Goal: Task Accomplishment & Management: Use online tool/utility

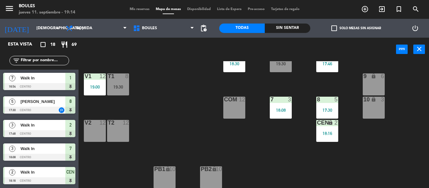
scroll to position [69, 0]
click at [331, 124] on icon "lock" at bounding box center [330, 122] width 5 height 5
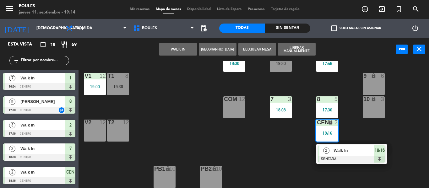
click at [343, 156] on div at bounding box center [352, 159] width 68 height 7
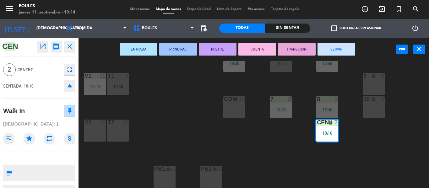
click at [346, 49] on button "SERVIR" at bounding box center [337, 49] width 38 height 13
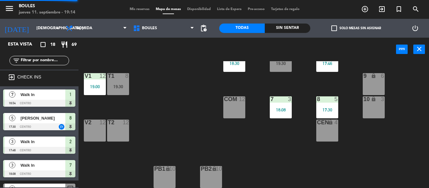
scroll to position [0, 0]
click at [319, 138] on div "CEN lock 4" at bounding box center [327, 131] width 22 height 22
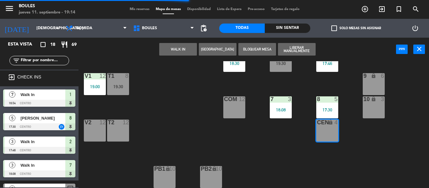
click at [215, 52] on button "[GEOGRAPHIC_DATA]" at bounding box center [218, 49] width 38 height 13
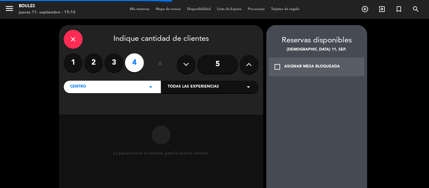
click at [98, 62] on label "2" at bounding box center [93, 62] width 19 height 19
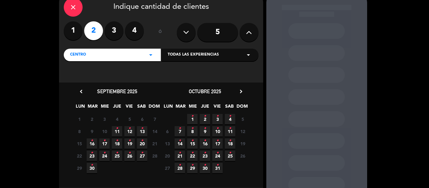
click at [116, 128] on icon "•" at bounding box center [117, 129] width 2 height 10
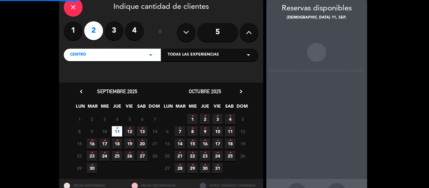
scroll to position [25, 0]
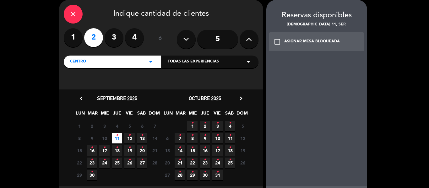
click at [316, 39] on div "ASIGNAR MESA BLOQUEADA" at bounding box center [312, 42] width 56 height 6
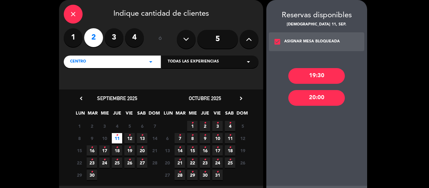
scroll to position [39, 0]
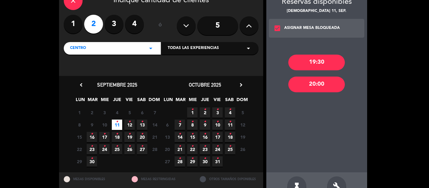
click at [315, 61] on div "19:30" at bounding box center [316, 63] width 57 height 16
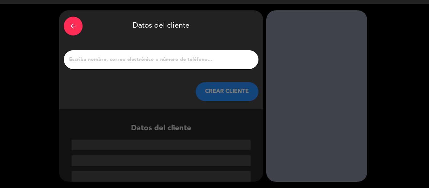
scroll to position [15, 0]
click at [177, 59] on input "1" at bounding box center [161, 59] width 185 height 9
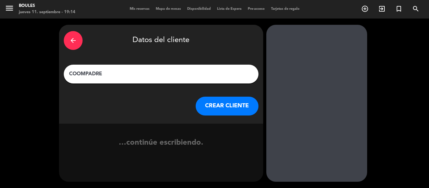
type input "COOMPADRE"
click at [239, 107] on button "CREAR CLIENTE" at bounding box center [227, 106] width 63 height 19
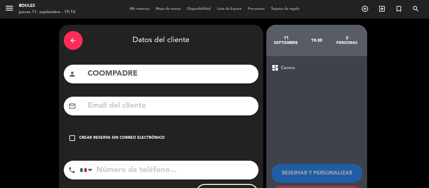
click at [133, 134] on div "check_box_outline_blank Crear reserva sin correo electrónico" at bounding box center [161, 138] width 195 height 19
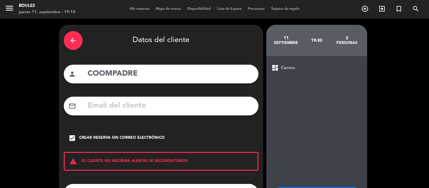
scroll to position [54, 0]
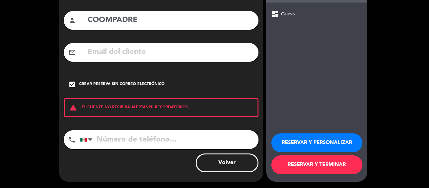
click at [321, 170] on button "RESERVAR Y TERMINAR" at bounding box center [317, 165] width 91 height 19
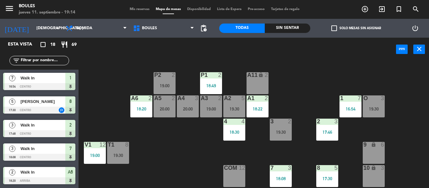
scroll to position [28, 0]
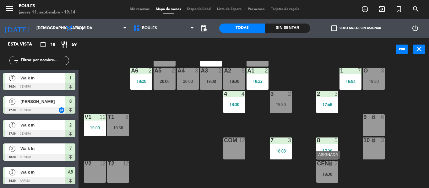
click at [327, 173] on div "19:30" at bounding box center [327, 174] width 22 height 4
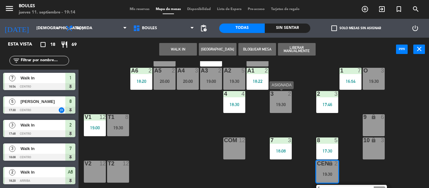
click at [279, 103] on div "19:30" at bounding box center [281, 104] width 22 height 4
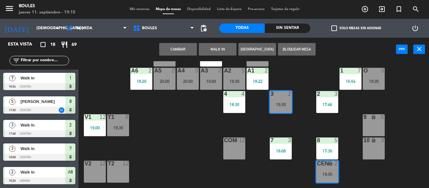
click at [185, 48] on button "Cambiar" at bounding box center [178, 49] width 38 height 13
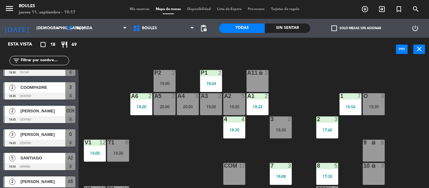
scroll to position [31, 0]
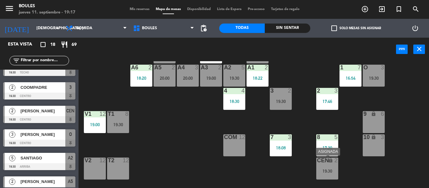
click at [327, 165] on div "CEN lock 2 19:30" at bounding box center [327, 169] width 22 height 22
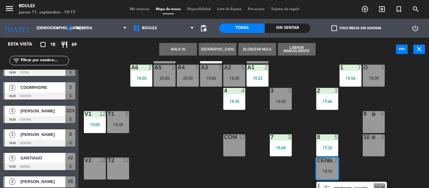
scroll to position [69, 0]
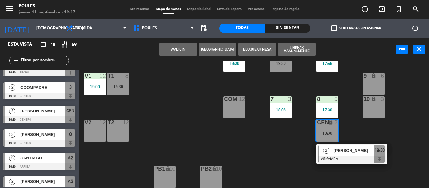
click at [298, 153] on div "P1 2 18:49 P2 2 19:00 A11 lock 2 A5 2 20:00 A6 2 18:20 A4 3 20:00 A3 2 19:00 A2…" at bounding box center [256, 124] width 346 height 127
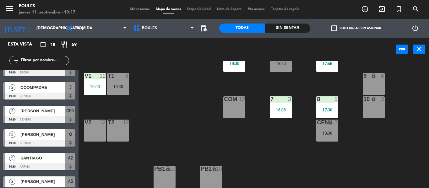
scroll to position [0, 0]
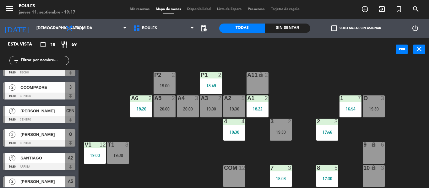
click at [215, 107] on div "19:00" at bounding box center [211, 109] width 22 height 4
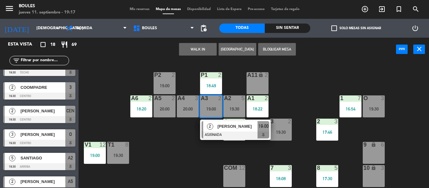
click at [190, 162] on div "P1 2 18:49 P2 2 19:00 A11 lock 2 A5 2 20:00 A6 2 18:20 A4 3 20:00 A3 2 19:00 2 …" at bounding box center [256, 124] width 346 height 127
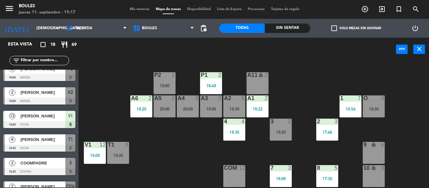
scroll to position [197, 0]
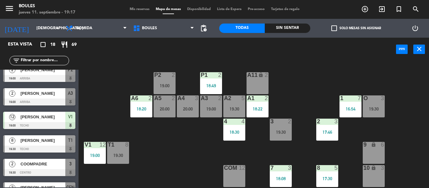
click at [62, 98] on div "[PERSON_NAME]" at bounding box center [43, 93] width 46 height 10
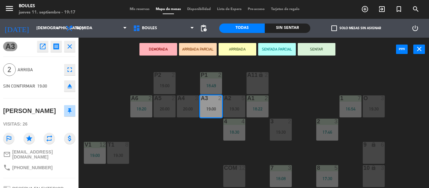
click at [279, 134] on div "19:30" at bounding box center [281, 132] width 22 height 4
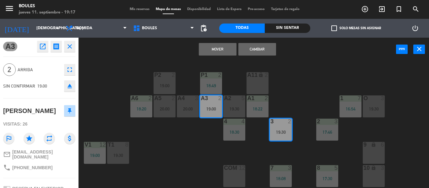
click at [257, 52] on button "Cambiar" at bounding box center [258, 49] width 38 height 13
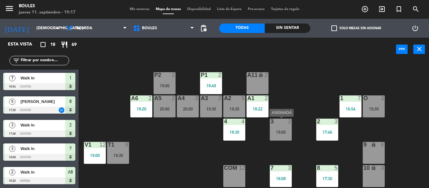
click at [286, 139] on div "3 2 19:00" at bounding box center [281, 130] width 22 height 22
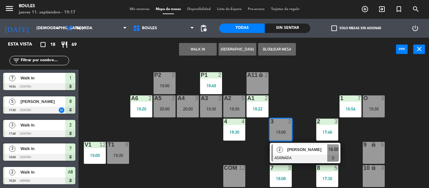
click at [290, 151] on span "[PERSON_NAME]" at bounding box center [307, 149] width 40 height 7
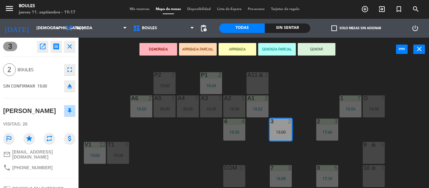
click at [327, 51] on button "SENTAR" at bounding box center [317, 49] width 38 height 13
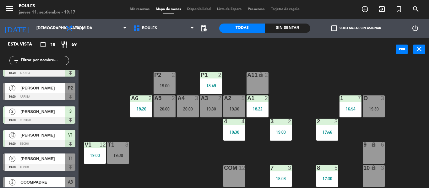
scroll to position [179, 0]
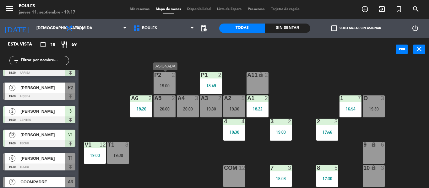
click at [162, 79] on div "P2 2 19:00" at bounding box center [165, 83] width 22 height 22
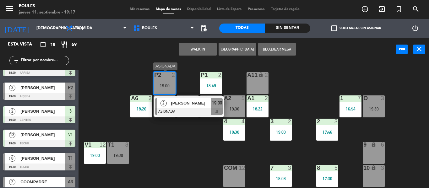
click at [216, 109] on div at bounding box center [189, 111] width 68 height 7
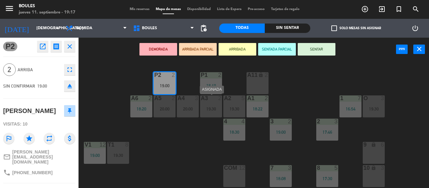
click at [216, 109] on div "19:30" at bounding box center [211, 109] width 22 height 4
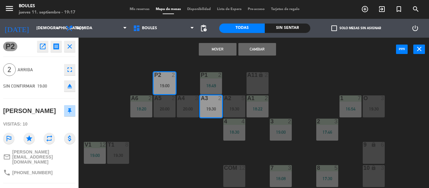
click at [263, 50] on button "Cambiar" at bounding box center [258, 49] width 38 height 13
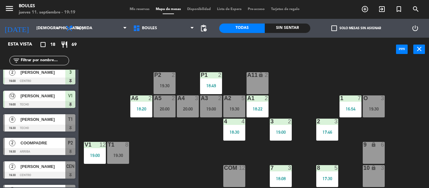
scroll to position [217, 0]
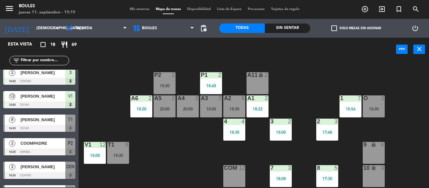
click at [66, 125] on div at bounding box center [39, 128] width 72 height 7
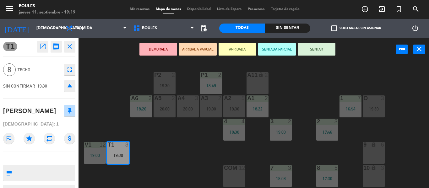
click at [104, 104] on div "P1 2 18:49 P2 2 19:30 A11 lock 2 A5 2 20:00 A6 2 18:20 A4 3 20:00 A3 2 19:00 A2…" at bounding box center [256, 124] width 346 height 127
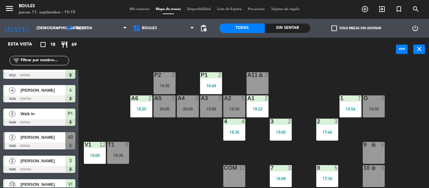
scroll to position [131, 0]
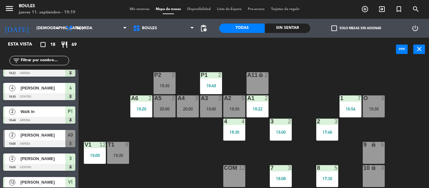
click at [84, 148] on div "V1" at bounding box center [84, 145] width 10 height 6
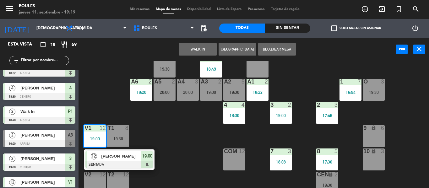
scroll to position [20, 0]
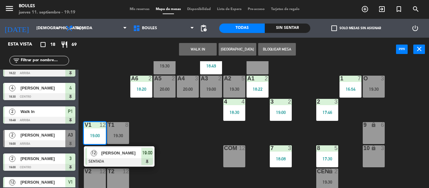
click at [110, 93] on div "P1 2 18:49 P2 2 19:30 A11 lock 2 A5 2 20:00 A6 2 18:20 A4 3 20:00 A3 2 19:00 A2…" at bounding box center [256, 124] width 346 height 127
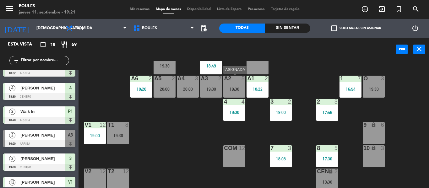
click at [229, 87] on div "19:30" at bounding box center [234, 89] width 22 height 4
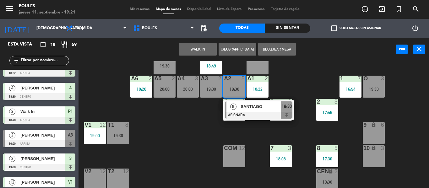
click at [258, 114] on div at bounding box center [259, 115] width 68 height 7
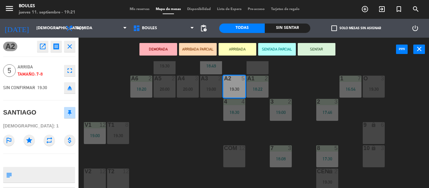
click at [312, 54] on button "SENTAR" at bounding box center [317, 49] width 38 height 13
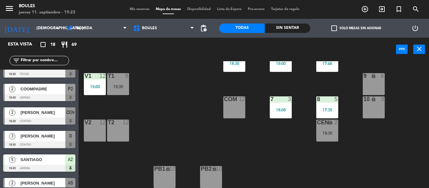
scroll to position [0, 0]
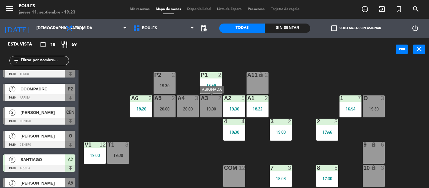
click at [214, 115] on div "A3 2 19:00" at bounding box center [211, 107] width 22 height 22
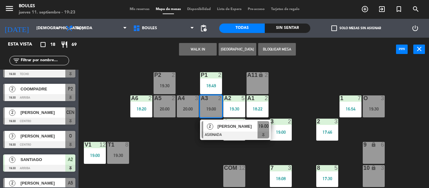
click at [181, 147] on div "P1 2 18:49 P2 2 19:30 A11 lock 2 A5 2 20:00 A6 2 18:20 A4 3 20:00 A3 2 19:00 2 …" at bounding box center [256, 124] width 346 height 127
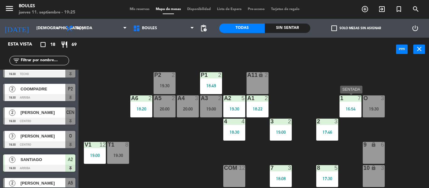
click at [350, 103] on div "1 7 16:54" at bounding box center [351, 107] width 22 height 22
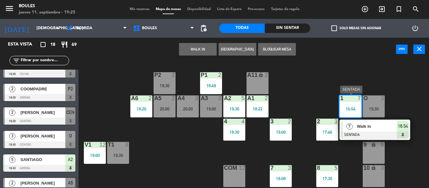
click at [379, 126] on span "Walk In" at bounding box center [377, 126] width 40 height 7
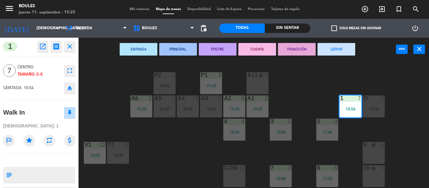
click at [349, 51] on button "SERVIR" at bounding box center [337, 49] width 38 height 13
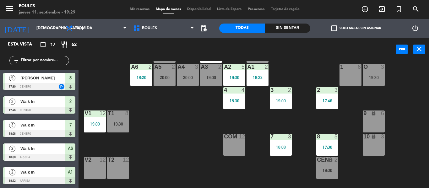
scroll to position [32, 0]
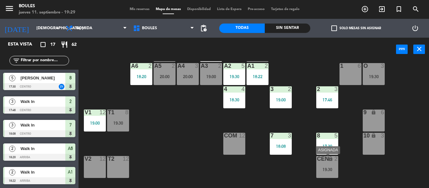
click at [328, 166] on div "CEN lock 2 19:30" at bounding box center [327, 167] width 22 height 22
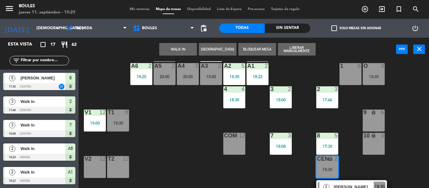
scroll to position [41, 0]
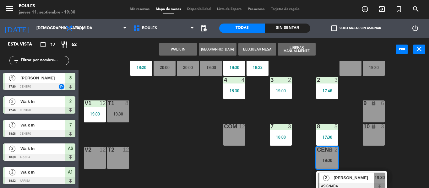
click at [206, 121] on div "P1 2 18:49 P2 2 19:30 A11 lock 2 A5 2 20:00 A6 2 18:20 A4 3 20:00 A3 2 19:00 A2…" at bounding box center [256, 124] width 346 height 127
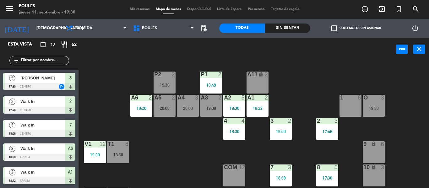
scroll to position [69, 0]
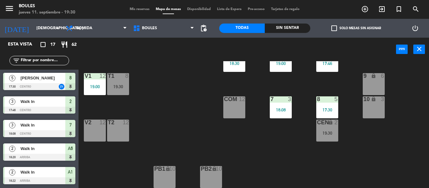
click at [385, 76] on div "6" at bounding box center [383, 76] width 4 height 6
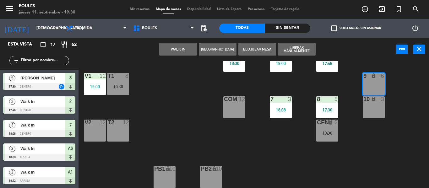
click at [171, 48] on button "WALK IN" at bounding box center [178, 49] width 38 height 13
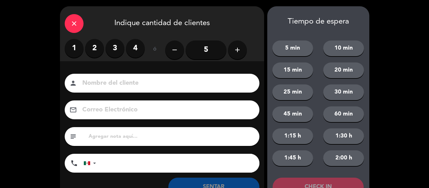
click at [97, 52] on label "2" at bounding box center [94, 48] width 19 height 19
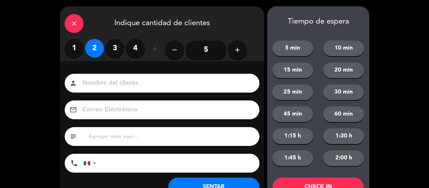
scroll to position [24, 0]
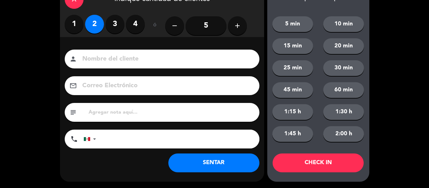
click at [188, 159] on button "SENTAR" at bounding box center [213, 163] width 91 height 19
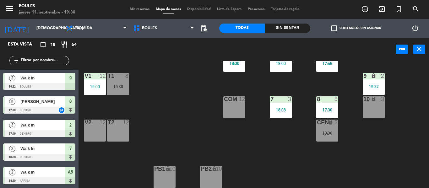
scroll to position [0, 0]
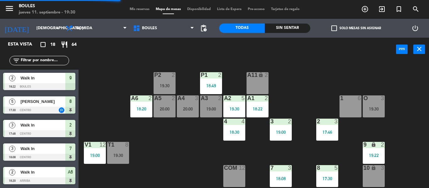
click at [374, 111] on div "19:30" at bounding box center [374, 109] width 22 height 4
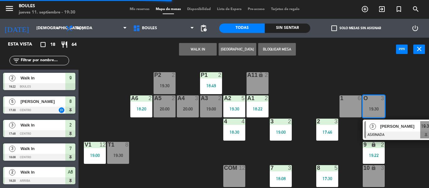
click at [340, 146] on div "P1 2 18:49 P2 2 19:30 A11 lock 2 A5 2 20:00 A6 2 18:20 A4 3 20:00 A3 2 19:00 A2…" at bounding box center [256, 124] width 346 height 127
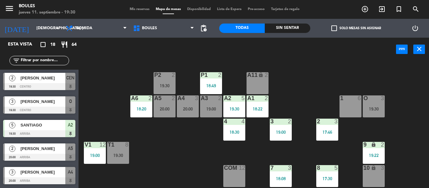
scroll to position [69, 0]
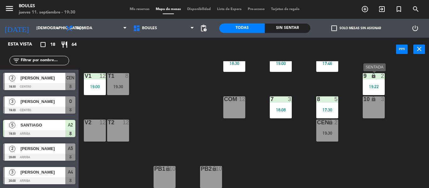
click at [367, 85] on div "19:22" at bounding box center [374, 87] width 22 height 4
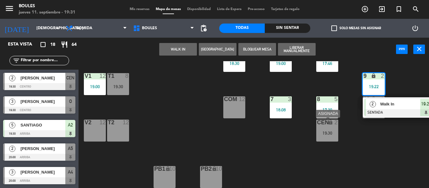
click at [328, 131] on div "19:30" at bounding box center [327, 133] width 22 height 5
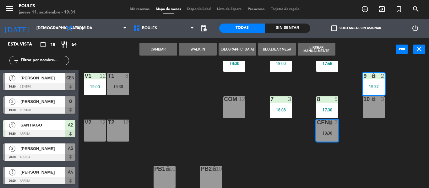
click at [154, 50] on button "Cambiar" at bounding box center [159, 49] width 38 height 13
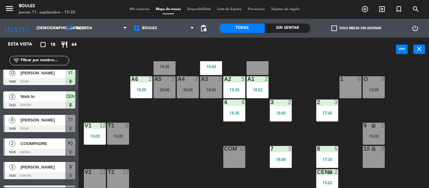
scroll to position [306, 0]
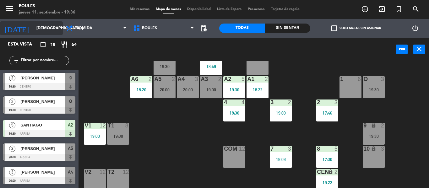
click at [41, 28] on input "[DEMOGRAPHIC_DATA] [DATE]" at bounding box center [59, 28] width 53 height 11
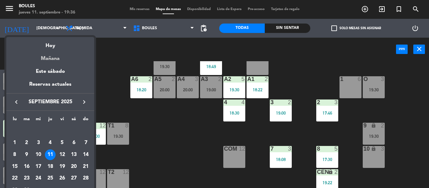
click at [48, 60] on div "Mañana" at bounding box center [50, 56] width 88 height 13
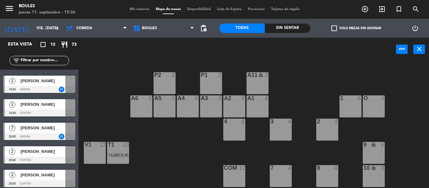
scroll to position [189, 0]
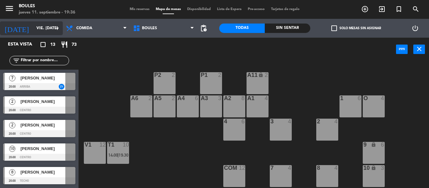
click at [44, 21] on div "[DATE] vie. [DATE] arrow_drop_down" at bounding box center [31, 28] width 63 height 14
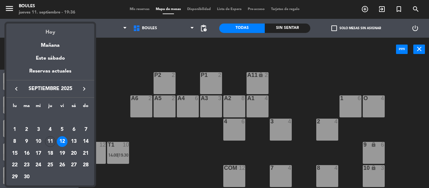
click at [51, 33] on div "Hoy" at bounding box center [50, 30] width 88 height 13
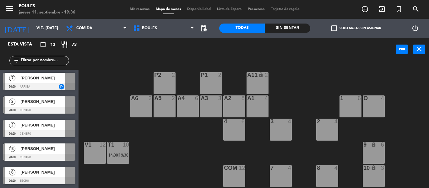
type input "[DEMOGRAPHIC_DATA] [DATE]"
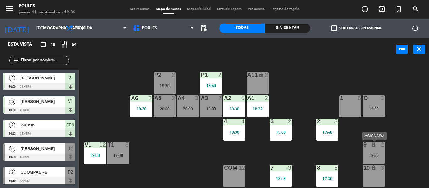
click at [370, 161] on div "9 lock 2 19:30" at bounding box center [374, 153] width 22 height 22
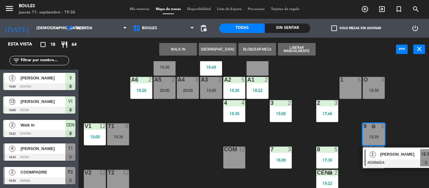
scroll to position [20, 0]
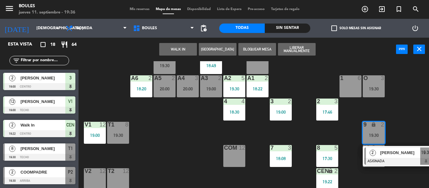
click at [408, 110] on div "P1 2 18:49 P2 2 19:30 A11 lock 2 A5 2 20:00 A6 2 18:20 A4 3 20:00 A3 2 19:00 A2…" at bounding box center [256, 124] width 346 height 127
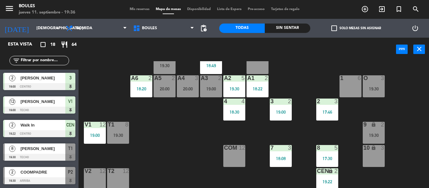
click at [217, 89] on div "19:00" at bounding box center [211, 89] width 22 height 4
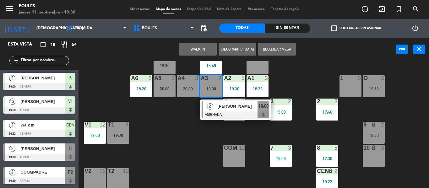
click at [182, 142] on div "P1 2 18:49 P2 2 19:30 A11 lock 2 A5 2 20:00 A6 2 18:20 A4 3 20:00 A3 2 19:00 2 …" at bounding box center [256, 124] width 346 height 127
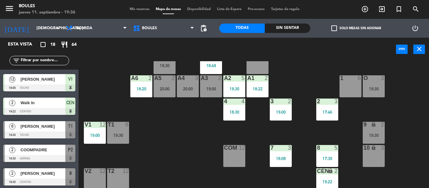
scroll to position [211, 0]
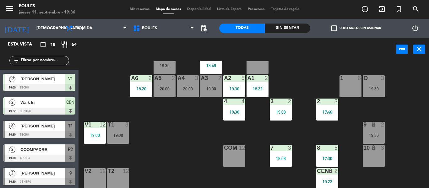
click at [168, 70] on div "P2 2 19:30" at bounding box center [165, 63] width 22 height 22
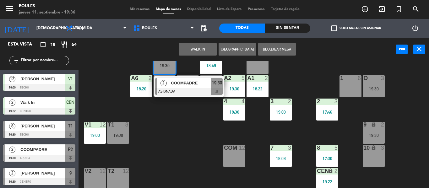
click at [377, 134] on div "19:30" at bounding box center [374, 135] width 22 height 4
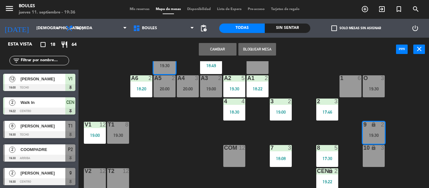
click at [231, 49] on button "Cambiar" at bounding box center [218, 49] width 38 height 13
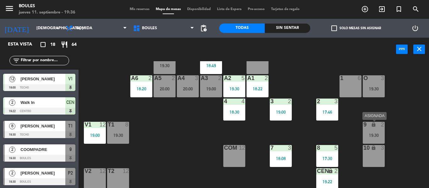
click at [377, 132] on div "9 lock 2 19:30" at bounding box center [374, 133] width 22 height 22
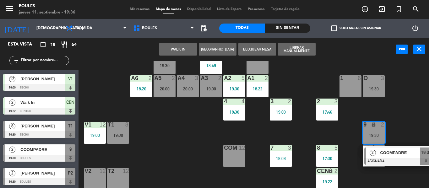
click at [393, 156] on span "COOMPADRE" at bounding box center [400, 153] width 40 height 7
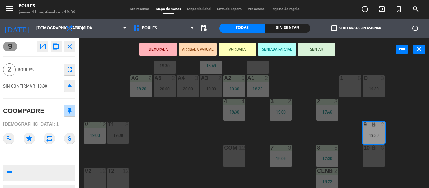
click at [324, 55] on button "SENTAR" at bounding box center [317, 49] width 38 height 13
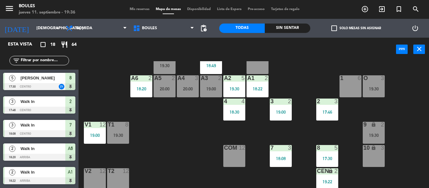
scroll to position [0, 0]
click at [322, 51] on div "power_input close" at bounding box center [238, 50] width 318 height 24
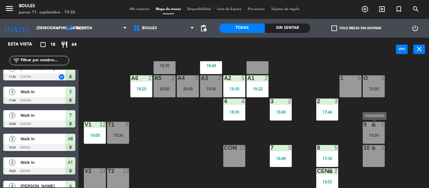
click at [373, 136] on div "19:30" at bounding box center [374, 135] width 22 height 4
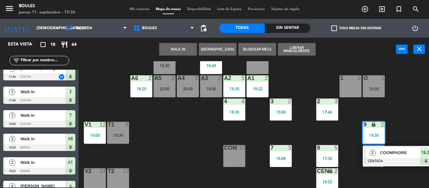
click at [409, 117] on div "P1 2 18:49 P2 2 19:30 A11 lock 2 A5 2 20:00 A6 2 18:20 A4 3 20:00 A3 2 19:00 A2…" at bounding box center [256, 124] width 346 height 127
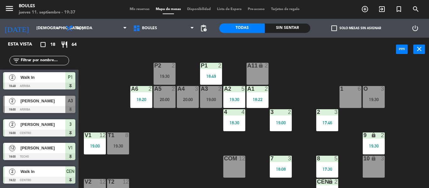
scroll to position [142, 0]
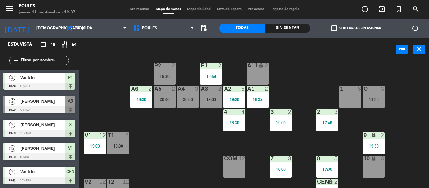
click at [44, 108] on div at bounding box center [39, 110] width 72 height 7
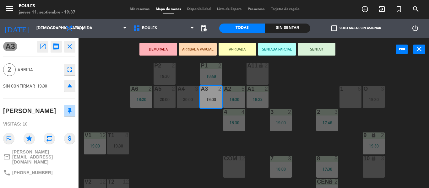
click at [150, 143] on div "P1 2 18:49 P2 2 19:30 A11 lock 2 A5 2 20:00 A6 2 18:20 A4 3 20:00 A3 2 19:00 A2…" at bounding box center [256, 124] width 346 height 127
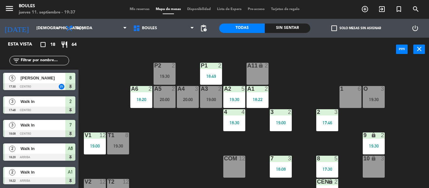
scroll to position [0, 0]
click at [202, 76] on div "18:49" at bounding box center [211, 76] width 22 height 4
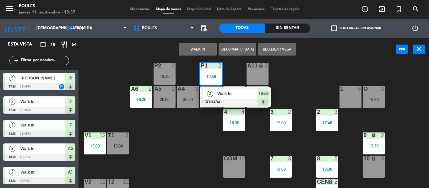
click at [201, 140] on div "P1 2 18:49 2 Walk In SENTADA 18:49 P2 2 19:30 A11 lock 2 A5 2 20:00 A6 2 18:20 …" at bounding box center [256, 124] width 346 height 127
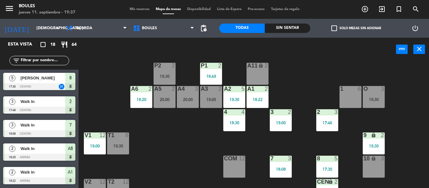
click at [212, 105] on div "A3 2 19:00" at bounding box center [211, 97] width 22 height 22
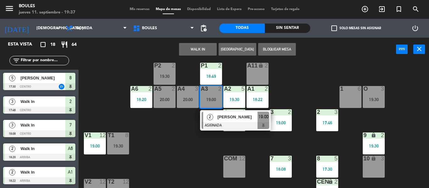
click at [219, 124] on div at bounding box center [236, 125] width 68 height 7
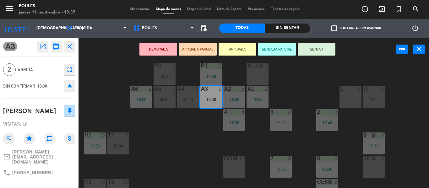
scroll to position [66, 0]
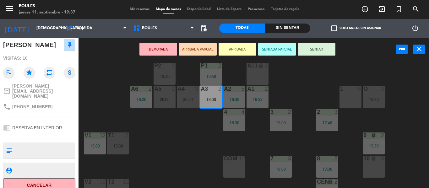
click at [52, 181] on button "Cancelar" at bounding box center [39, 186] width 72 height 14
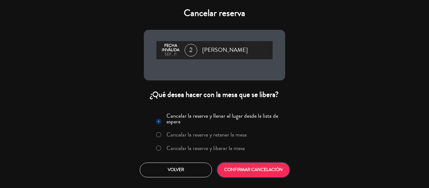
click at [264, 180] on div "Cancelar la reserva y llenar el lugar desde la lista de espera Cancelar la rese…" at bounding box center [214, 144] width 151 height 76
click at [259, 170] on button "CONFIRMAR CANCELACIÓN" at bounding box center [253, 170] width 72 height 15
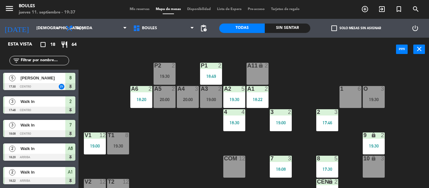
scroll to position [0, 0]
click at [196, 159] on div "P1 2 18:49 P2 2 19:30 A11 lock 2 A5 2 20:00 A6 2 18:20 A4 3 20:00 A3 2 19:00 A2…" at bounding box center [256, 124] width 346 height 127
click at [170, 75] on div "19:30" at bounding box center [165, 76] width 22 height 4
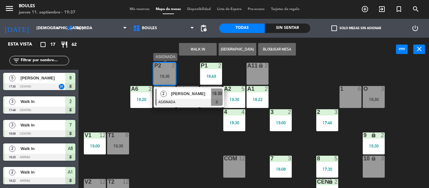
click at [211, 96] on span "[PERSON_NAME]" at bounding box center [191, 94] width 40 height 7
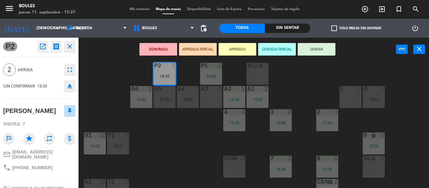
click at [211, 96] on div "A3 3" at bounding box center [211, 97] width 22 height 22
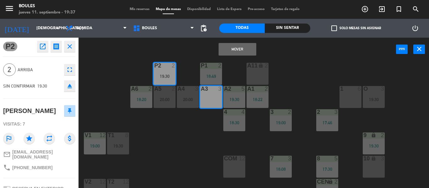
click at [245, 51] on button "Mover" at bounding box center [238, 49] width 38 height 13
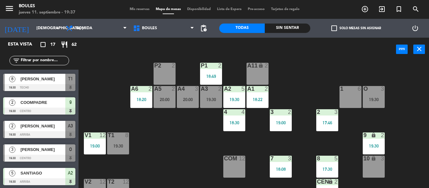
scroll to position [283, 0]
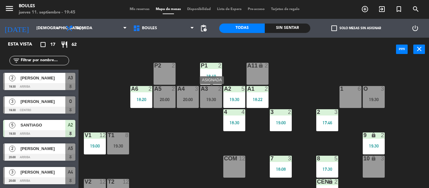
click at [212, 99] on div "19:30" at bounding box center [211, 99] width 22 height 4
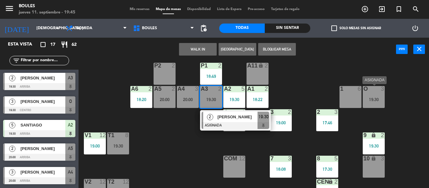
click at [382, 94] on div "O 3 19:30" at bounding box center [374, 97] width 22 height 22
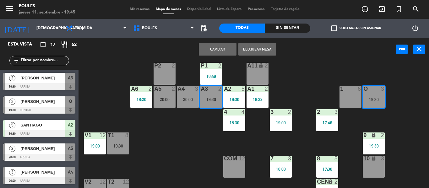
click at [213, 51] on button "Cambiar" at bounding box center [218, 49] width 38 height 13
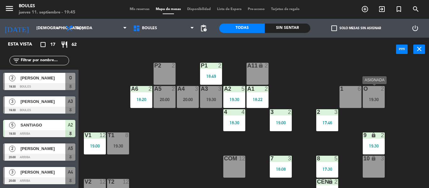
click at [375, 98] on div "19:30" at bounding box center [374, 99] width 22 height 4
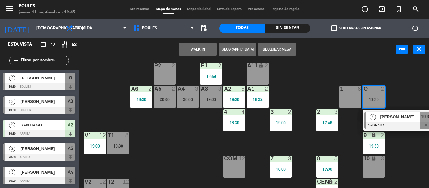
click at [382, 118] on span "[PERSON_NAME]" at bounding box center [400, 117] width 40 height 7
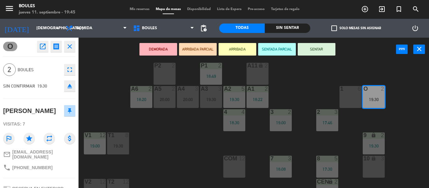
click at [319, 51] on button "SENTAR" at bounding box center [317, 49] width 38 height 13
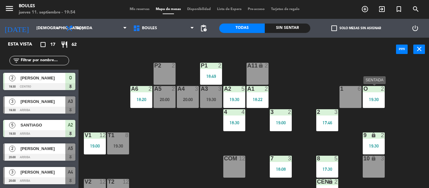
click at [376, 93] on div "O 2 19:30" at bounding box center [374, 97] width 22 height 22
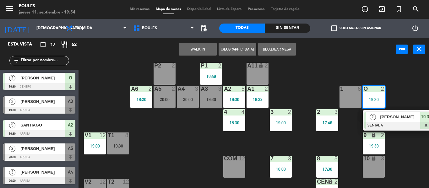
click at [401, 94] on div "P1 2 18:49 P2 2 A11 lock 2 A5 2 20:00 A6 2 18:20 A4 3 20:00 A3 3 19:30 A2 5 19:…" at bounding box center [256, 124] width 346 height 127
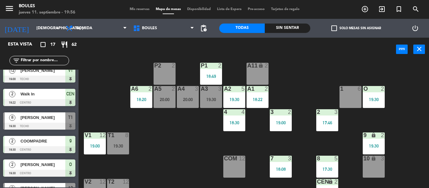
scroll to position [196, 0]
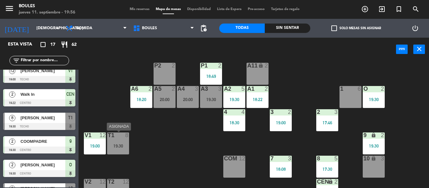
click at [115, 151] on div "T1 8 19:30" at bounding box center [118, 144] width 22 height 22
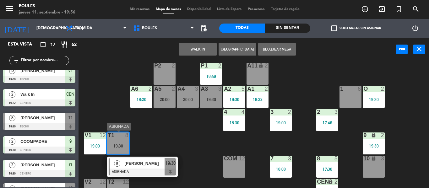
click at [136, 166] on span "[PERSON_NAME]" at bounding box center [144, 163] width 40 height 7
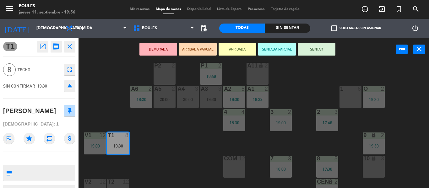
click at [165, 138] on div "P1 2 18:49 P2 2 A11 lock 2 A5 2 20:00 A6 2 18:20 A4 3 20:00 A3 3 19:30 A2 5 19:…" at bounding box center [256, 124] width 346 height 127
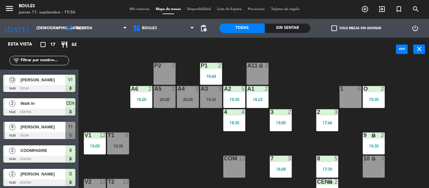
scroll to position [180, 0]
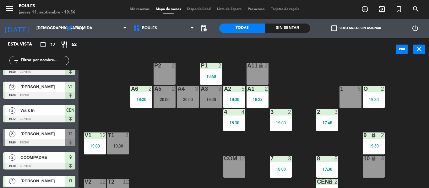
click at [47, 134] on span "[PERSON_NAME]" at bounding box center [42, 134] width 45 height 7
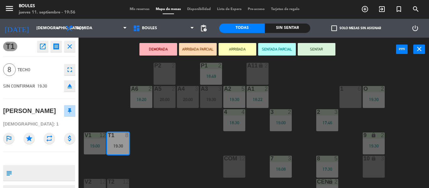
click at [321, 47] on button "SENTAR" at bounding box center [317, 49] width 38 height 13
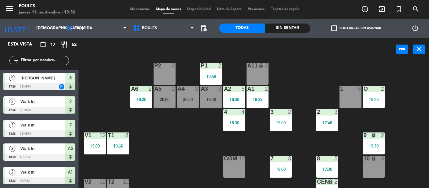
scroll to position [0, 0]
click at [148, 96] on div "A6 2 18:20" at bounding box center [141, 97] width 22 height 22
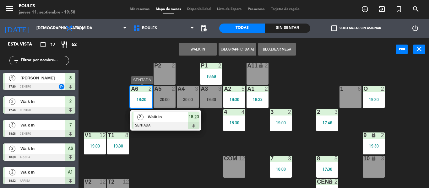
click at [163, 118] on span "Walk In" at bounding box center [168, 117] width 40 height 7
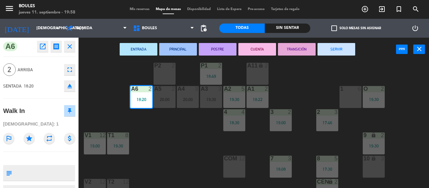
click at [342, 49] on button "SERVIR" at bounding box center [337, 49] width 38 height 13
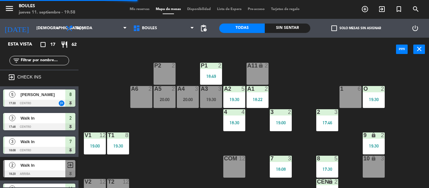
click at [141, 94] on div "A6 2" at bounding box center [141, 97] width 22 height 22
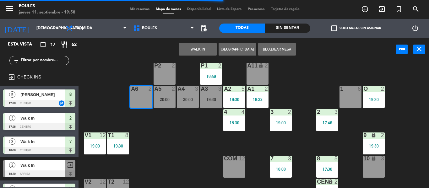
click at [207, 47] on button "WALK IN" at bounding box center [198, 49] width 38 height 13
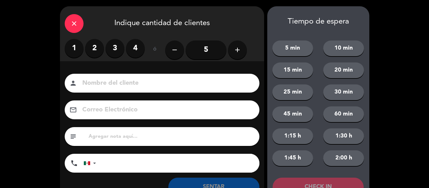
click at [113, 48] on label "3" at bounding box center [115, 48] width 19 height 19
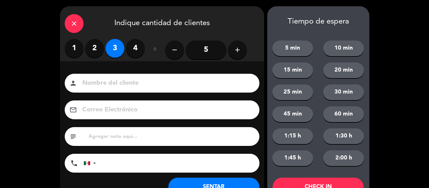
scroll to position [24, 0]
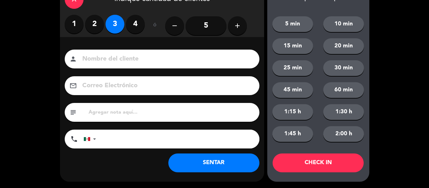
click at [191, 160] on button "SENTAR" at bounding box center [213, 163] width 91 height 19
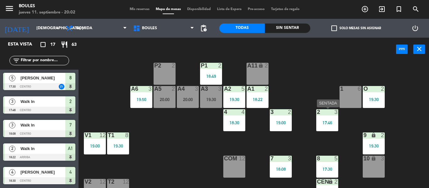
click at [327, 128] on div "2 3 17:46" at bounding box center [327, 120] width 22 height 22
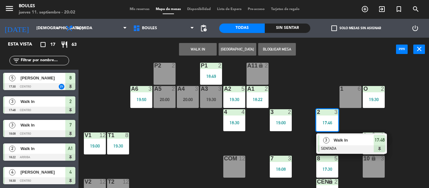
click at [334, 142] on span "Walk In" at bounding box center [354, 140] width 40 height 7
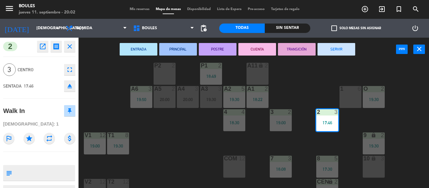
click at [345, 51] on button "SERVIR" at bounding box center [337, 49] width 38 height 13
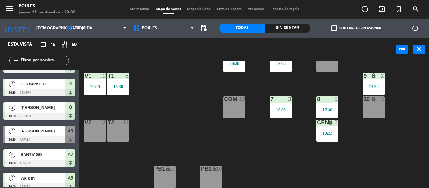
scroll to position [206, 0]
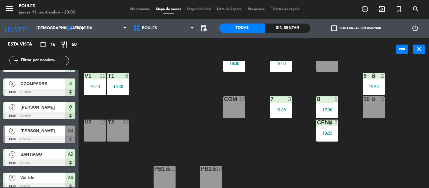
click at [53, 140] on div at bounding box center [39, 139] width 72 height 7
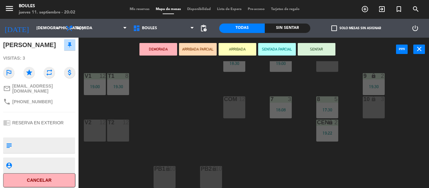
scroll to position [0, 0]
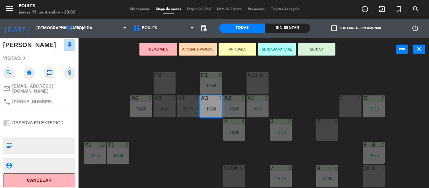
click at [185, 159] on div "P1 2 18:49 P2 2 A11 lock 2 A5 2 20:00 A6 3 19:50 A4 3 20:00 A3 3 19:30 A2 5 19:…" at bounding box center [256, 124] width 346 height 127
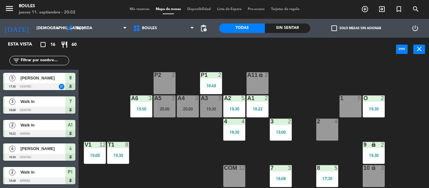
scroll to position [17, 0]
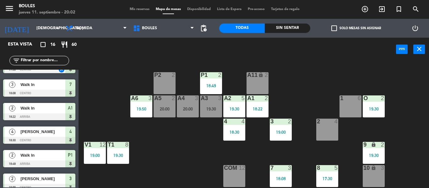
click at [219, 98] on div "A2" at bounding box center [224, 99] width 10 height 6
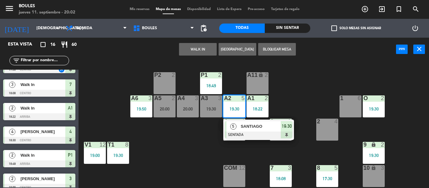
click at [234, 129] on span "5" at bounding box center [233, 127] width 6 height 6
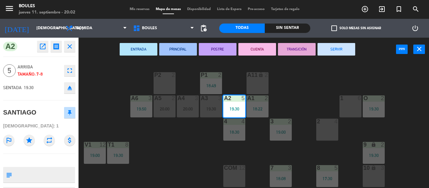
click at [147, 153] on div "P1 2 18:49 P2 2 A11 lock 2 A5 2 20:00 A6 3 19:50 A4 3 20:00 A3 3 19:30 A2 5 19:…" at bounding box center [256, 124] width 346 height 127
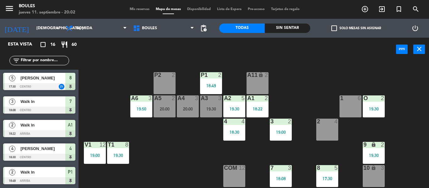
scroll to position [41, 0]
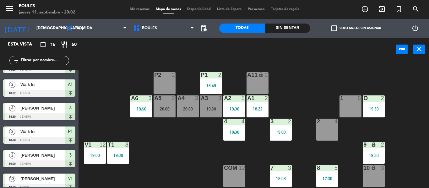
click at [217, 103] on div "A3 3 19:30" at bounding box center [211, 107] width 22 height 22
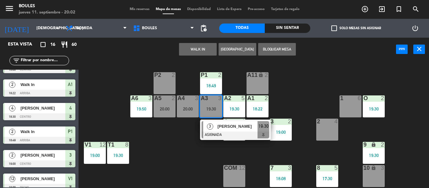
click at [234, 129] on span "[PERSON_NAME]" at bounding box center [237, 126] width 40 height 7
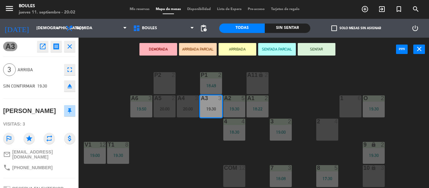
scroll to position [66, 0]
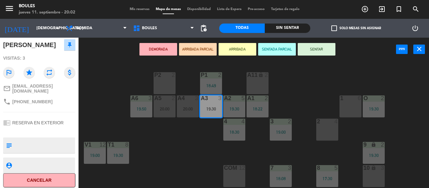
click at [35, 182] on button "Cancelar" at bounding box center [39, 180] width 72 height 14
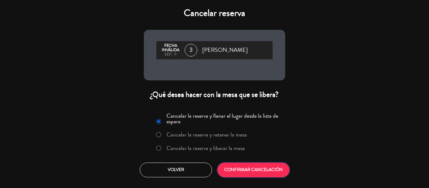
click at [233, 168] on button "CONFIRMAR CANCELACIÓN" at bounding box center [253, 170] width 72 height 15
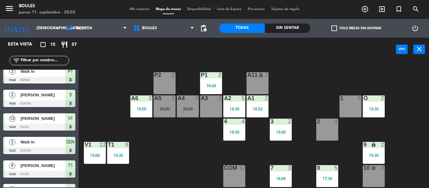
scroll to position [236, 0]
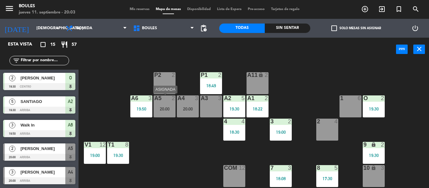
click at [168, 110] on div "20:00" at bounding box center [165, 109] width 22 height 4
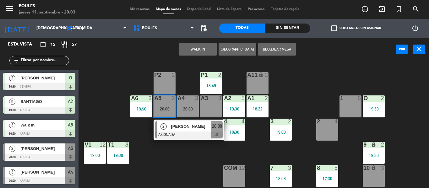
click at [324, 133] on div "2 4" at bounding box center [327, 130] width 22 height 22
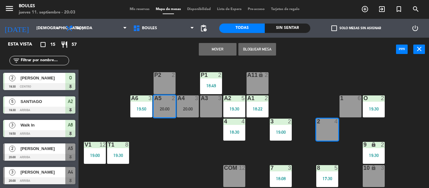
click at [215, 50] on button "Mover" at bounding box center [218, 49] width 38 height 13
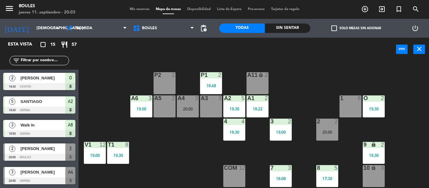
click at [187, 108] on div "20:00" at bounding box center [188, 109] width 22 height 4
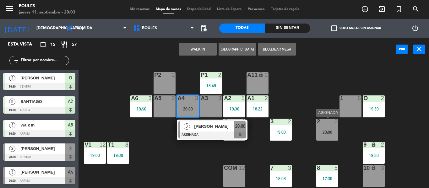
click at [330, 124] on div at bounding box center [327, 122] width 10 height 6
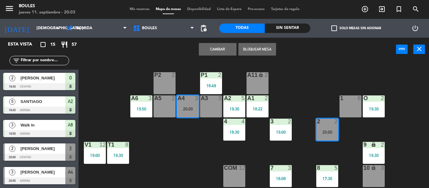
click at [216, 52] on button "Cambiar" at bounding box center [218, 49] width 38 height 13
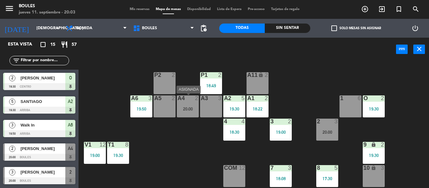
click at [184, 116] on div "A4 2 20:00" at bounding box center [188, 107] width 22 height 22
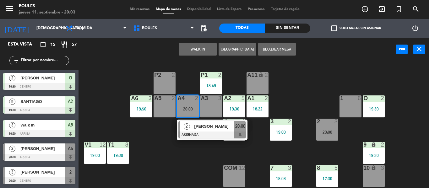
click at [208, 109] on div "A3 3" at bounding box center [211, 107] width 22 height 22
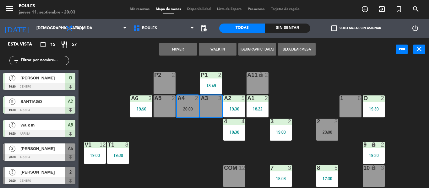
click at [184, 47] on button "Mover" at bounding box center [178, 49] width 38 height 13
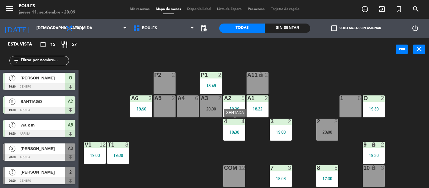
click at [237, 130] on div "18:30" at bounding box center [234, 132] width 22 height 4
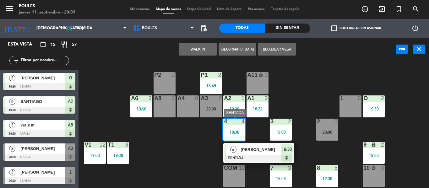
click at [253, 151] on span "[PERSON_NAME]" at bounding box center [261, 149] width 40 height 7
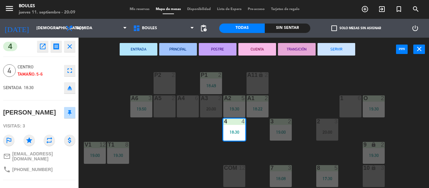
click at [343, 52] on button "SERVIR" at bounding box center [337, 49] width 38 height 13
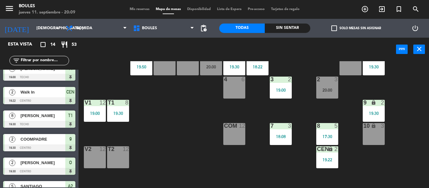
scroll to position [212, 0]
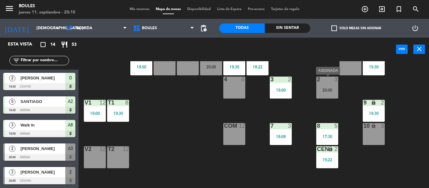
click at [322, 96] on div "2 3 20:00" at bounding box center [327, 88] width 22 height 22
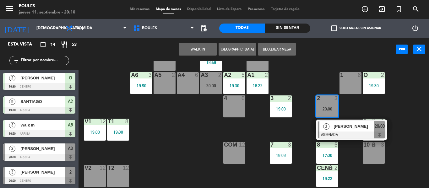
scroll to position [21, 0]
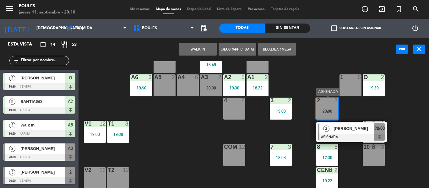
click at [338, 129] on span "[PERSON_NAME]" at bounding box center [354, 128] width 40 height 7
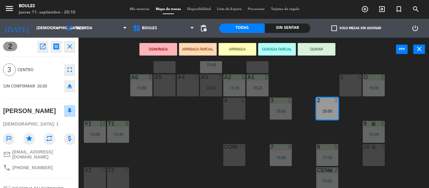
click at [322, 49] on button "SENTAR" at bounding box center [317, 49] width 38 height 13
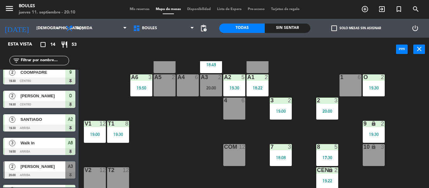
scroll to position [212, 0]
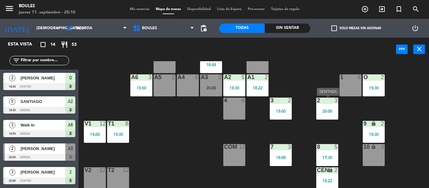
click at [333, 105] on div "2 3 20:00" at bounding box center [327, 109] width 22 height 22
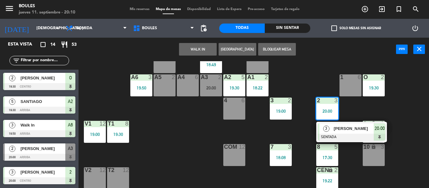
click at [352, 85] on div "1 6" at bounding box center [351, 85] width 22 height 22
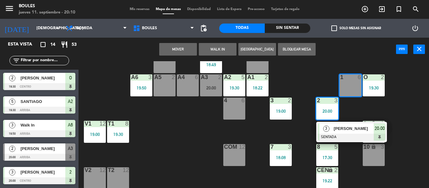
click at [184, 51] on button "Mover" at bounding box center [178, 49] width 38 height 13
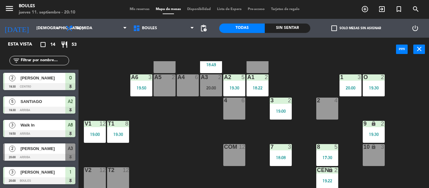
click at [324, 107] on div "2 4" at bounding box center [327, 109] width 22 height 22
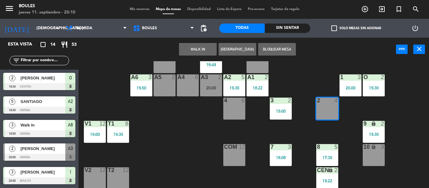
click at [207, 48] on button "WALK IN" at bounding box center [198, 49] width 38 height 13
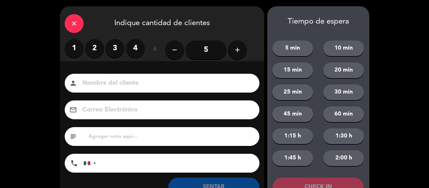
click at [116, 45] on label "3" at bounding box center [115, 48] width 19 height 19
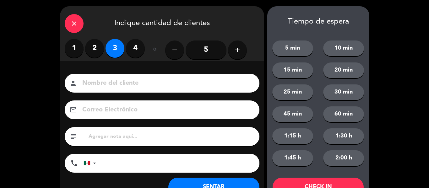
scroll to position [24, 0]
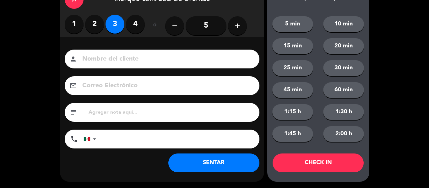
click at [190, 161] on button "SENTAR" at bounding box center [213, 163] width 91 height 19
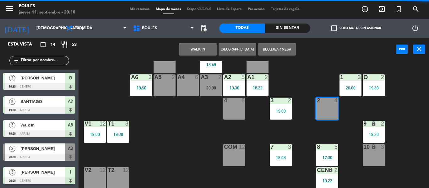
scroll to position [0, 0]
